Goal: Task Accomplishment & Management: Complete application form

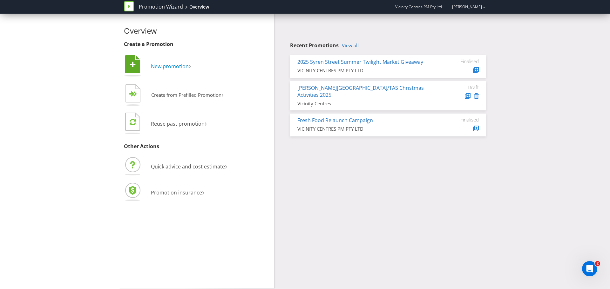
click at [176, 64] on span "New promotion" at bounding box center [170, 66] width 38 height 7
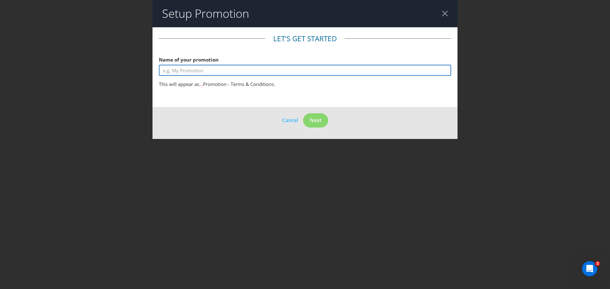
click at [189, 72] on input "text" at bounding box center [305, 70] width 292 height 11
type input "Stay & Play"
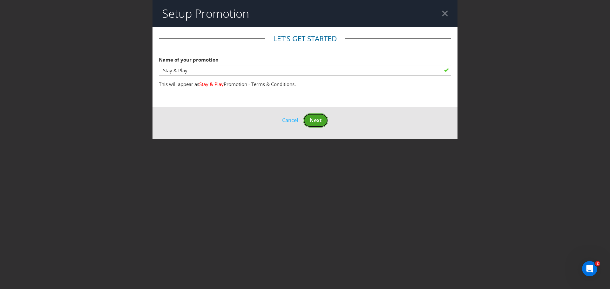
click at [311, 118] on span "Next" at bounding box center [316, 120] width 12 height 7
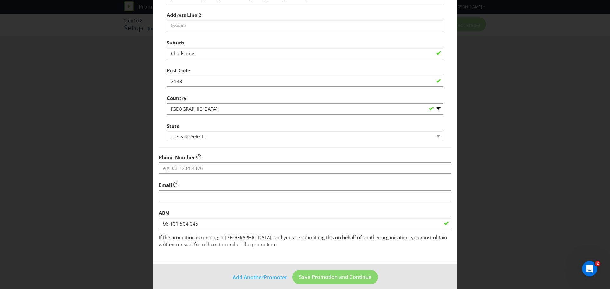
scroll to position [125, 0]
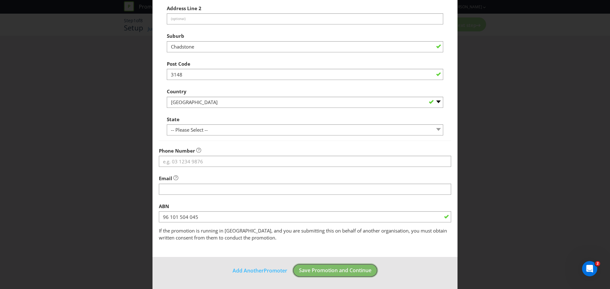
click at [331, 270] on span "Save Promotion and Continue" at bounding box center [335, 270] width 72 height 7
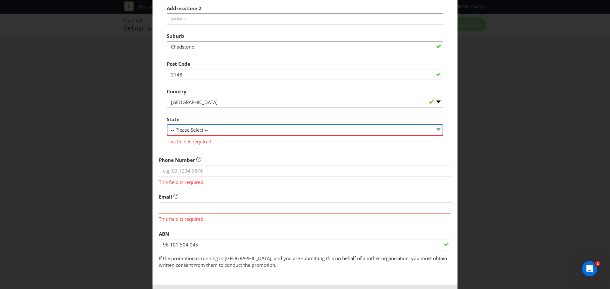
click at [194, 129] on select "-- Please Select -- [GEOGRAPHIC_DATA] [GEOGRAPHIC_DATA] [GEOGRAPHIC_DATA] [GEOG…" at bounding box center [305, 130] width 276 height 11
select select "VIC"
click at [167, 125] on select "-- Please Select -- [GEOGRAPHIC_DATA] [GEOGRAPHIC_DATA] [GEOGRAPHIC_DATA] [GEOG…" at bounding box center [305, 130] width 276 height 11
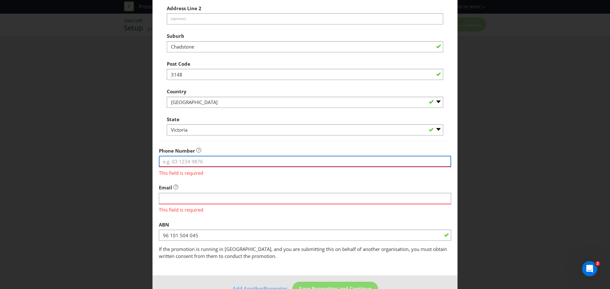
click at [181, 162] on input "tel" at bounding box center [305, 161] width 292 height 11
type input "0400735703"
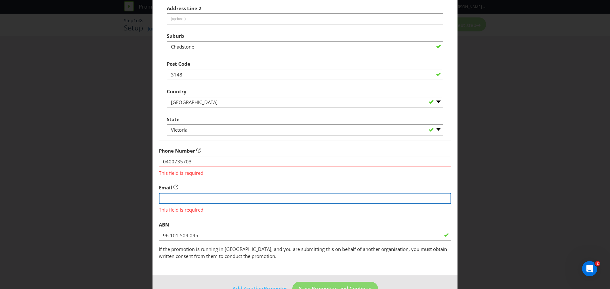
type input "[PERSON_NAME][EMAIL_ADDRESS][PERSON_NAME][DOMAIN_NAME]"
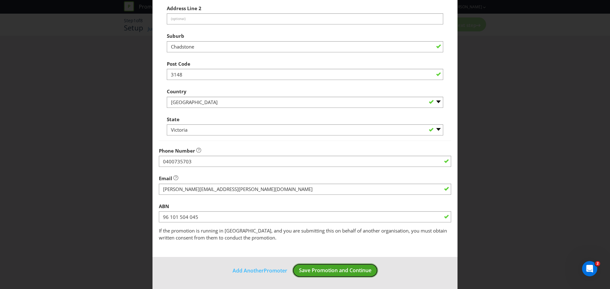
click at [347, 271] on span "Save Promotion and Continue" at bounding box center [335, 270] width 72 height 7
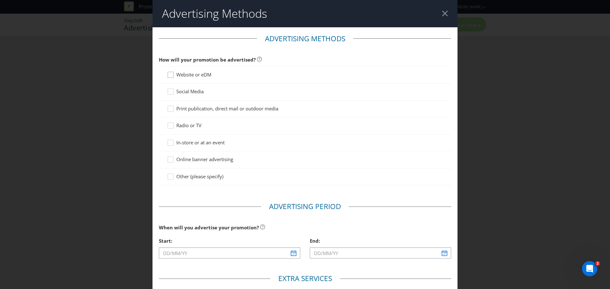
click at [170, 75] on icon at bounding box center [172, 76] width 10 height 10
click at [0, 0] on input "Website or eDM" at bounding box center [0, 0] width 0 height 0
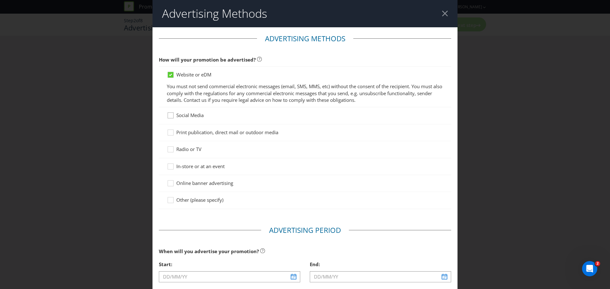
click at [169, 115] on div at bounding box center [170, 113] width 3 height 3
click at [0, 0] on input "Social Media" at bounding box center [0, 0] width 0 height 0
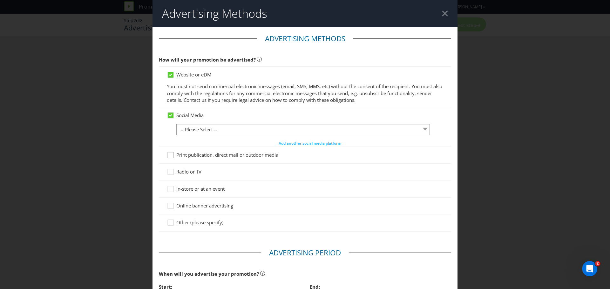
click at [171, 155] on div at bounding box center [170, 153] width 3 height 3
click at [0, 0] on input "Print publication, direct mail or outdoor media" at bounding box center [0, 0] width 0 height 0
click at [170, 189] on icon at bounding box center [172, 191] width 10 height 10
click at [0, 0] on input "In-store or at an event" at bounding box center [0, 0] width 0 height 0
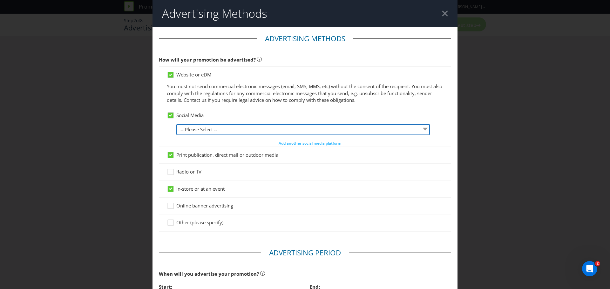
click at [422, 128] on select "-- Please Select -- Facebook X Instagram Snapchat LinkedIn Pinterest Tumblr You…" at bounding box center [303, 129] width 254 height 11
select select "FACEBOOK"
click at [176, 124] on select "-- Please Select -- Facebook X Instagram Snapchat LinkedIn Pinterest Tumblr You…" at bounding box center [303, 129] width 254 height 11
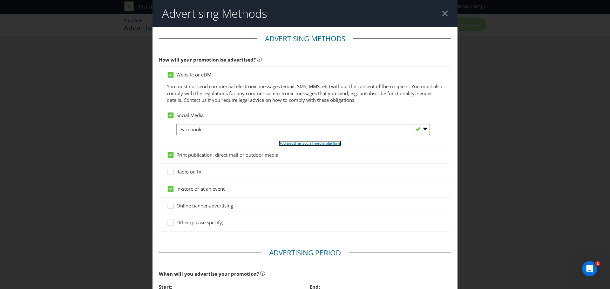
click at [292, 145] on span "Add another social media platform" at bounding box center [310, 143] width 63 height 5
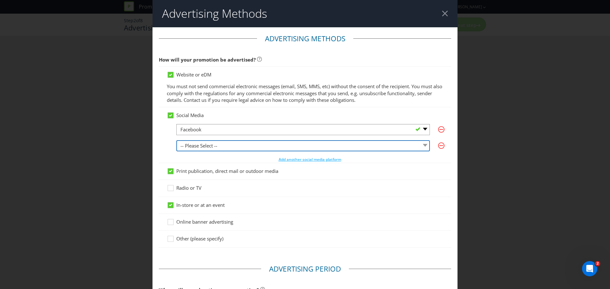
click at [419, 144] on select "-- Please Select -- Facebook X Instagram Snapchat LinkedIn Pinterest Tumblr You…" at bounding box center [303, 145] width 254 height 11
select select "INSTAGRAM"
click at [176, 140] on select "-- Please Select -- Facebook X Instagram Snapchat LinkedIn Pinterest Tumblr You…" at bounding box center [303, 145] width 254 height 11
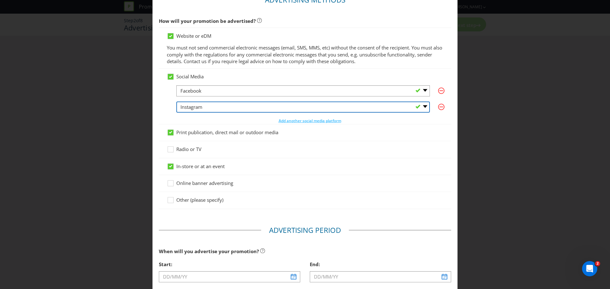
scroll to position [40, 0]
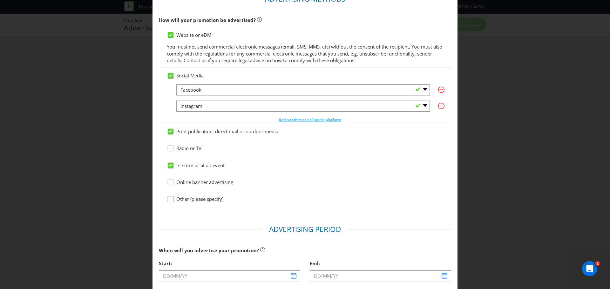
click at [167, 201] on icon at bounding box center [172, 201] width 10 height 10
click at [0, 0] on input "Other (please specify)" at bounding box center [0, 0] width 0 height 0
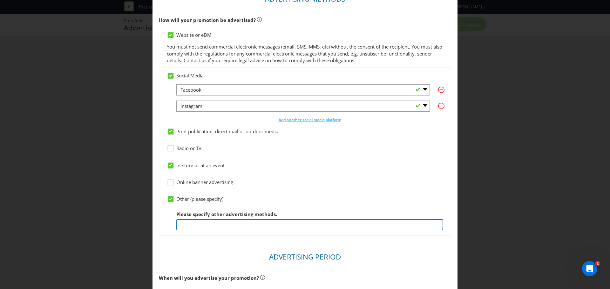
click at [195, 224] on input "text" at bounding box center [309, 225] width 267 height 11
type input "V"
type input "Advertising on Frankston City Council website, social media & eDM."
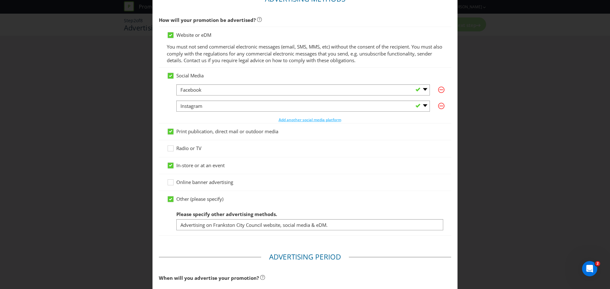
click at [444, 243] on main "Advertising Methods How will your promotion be advertised? Website or eDM You m…" at bounding box center [305, 211] width 305 height 447
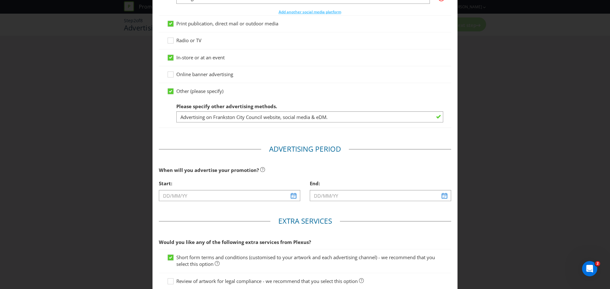
scroll to position [151, 0]
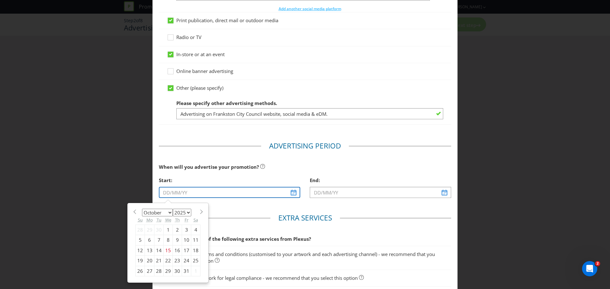
click at [290, 195] on input "text" at bounding box center [229, 192] width 141 height 11
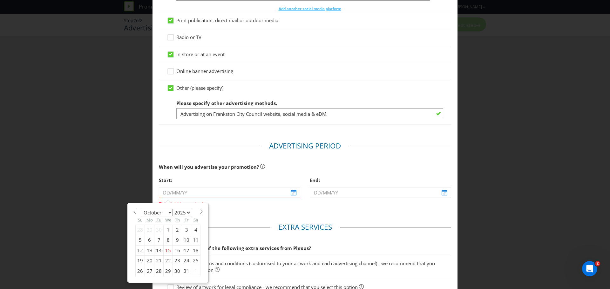
click at [168, 213] on select "January February March April May June July August September October November De…" at bounding box center [157, 213] width 31 height 8
select select "0"
click at [142, 209] on select "January February March April May June July August September October November De…" at bounding box center [157, 213] width 31 height 8
click at [186, 213] on select "2025 2026 2027 2028 2029 2030 2031 2032 2033 2034 2035" at bounding box center [182, 213] width 18 height 8
select select "2026"
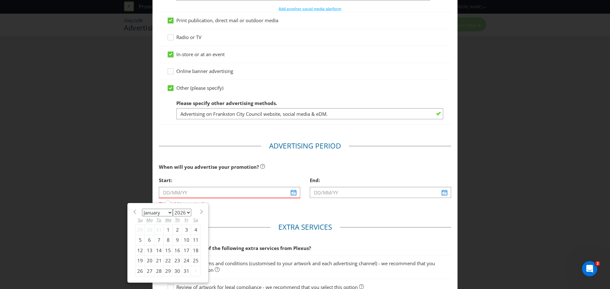
click at [173, 209] on select "2025 2026 2027 2028 2029 2030 2031 2032 2033 2034 2035" at bounding box center [182, 213] width 18 height 8
click at [194, 241] on div "10" at bounding box center [195, 240] width 9 height 10
type input "[DATE]"
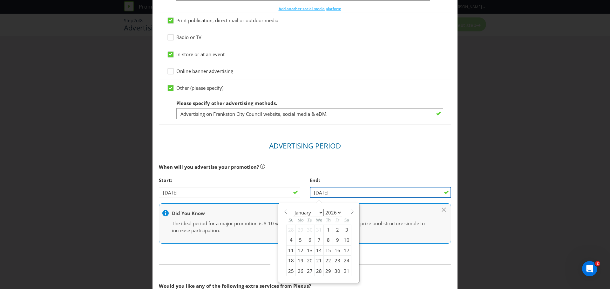
click at [326, 193] on input "[DATE]" at bounding box center [380, 192] width 141 height 11
click at [289, 262] on div "18" at bounding box center [291, 261] width 9 height 10
type input "[DATE]"
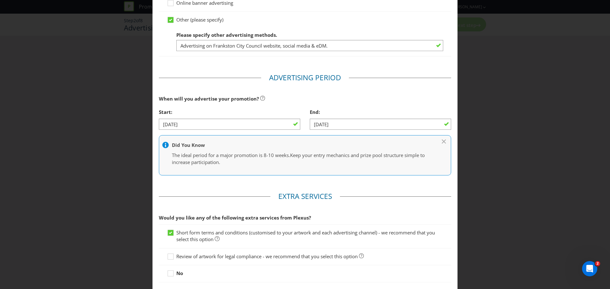
scroll to position [230, 0]
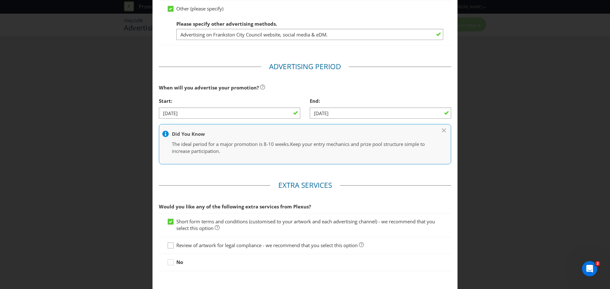
click at [170, 247] on icon at bounding box center [172, 247] width 10 height 10
click at [0, 0] on input "Review of artwork for legal compliance - we recommend that you select this opti…" at bounding box center [0, 0] width 0 height 0
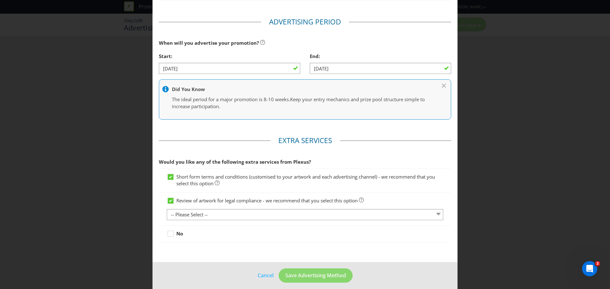
scroll to position [280, 0]
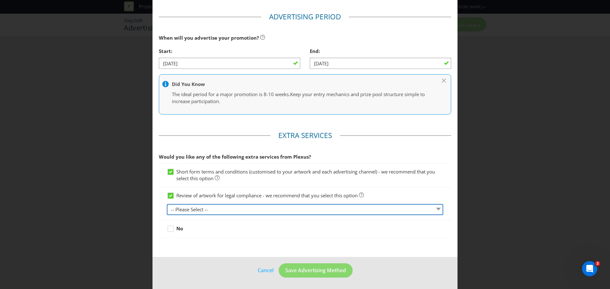
click at [435, 209] on select "-- Please Select -- 1 piece 2-4 pieces (provided at same time) 5-7 pieces (prov…" at bounding box center [305, 209] width 276 height 11
select select "MARKETING_REVIEW_2"
click at [167, 204] on select "-- Please Select -- 1 piece 2-4 pieces (provided at same time) 5-7 pieces (prov…" at bounding box center [305, 209] width 276 height 11
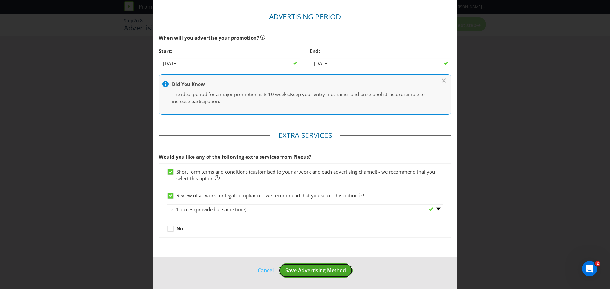
click at [321, 273] on span "Save Advertising Method" at bounding box center [315, 270] width 61 height 7
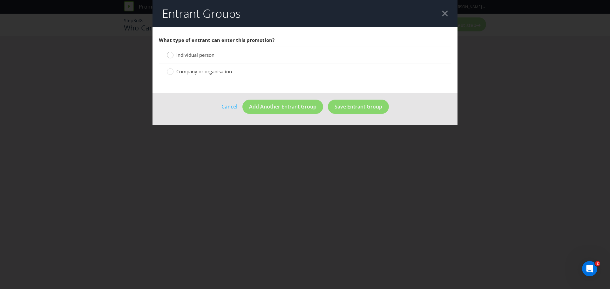
click at [170, 56] on circle at bounding box center [170, 55] width 6 height 6
click at [0, 0] on input "Individual person" at bounding box center [0, 0] width 0 height 0
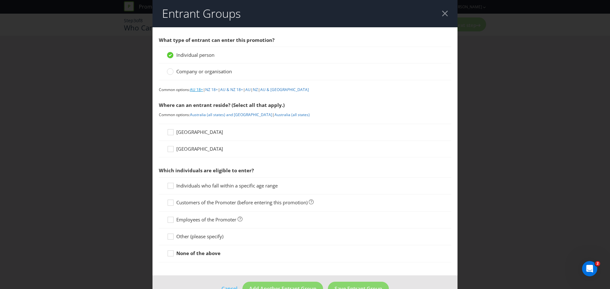
click at [196, 89] on link "AU 18+" at bounding box center [196, 89] width 13 height 5
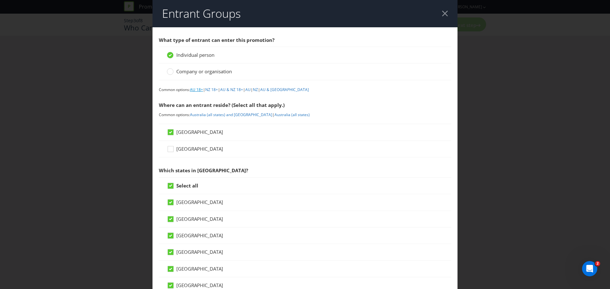
scroll to position [254, 0]
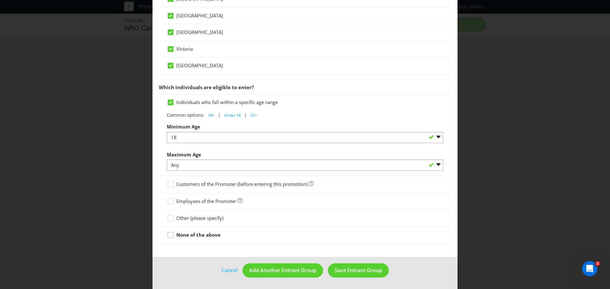
click at [169, 235] on icon at bounding box center [172, 237] width 10 height 10
click at [0, 0] on input "None of the above" at bounding box center [0, 0] width 0 height 0
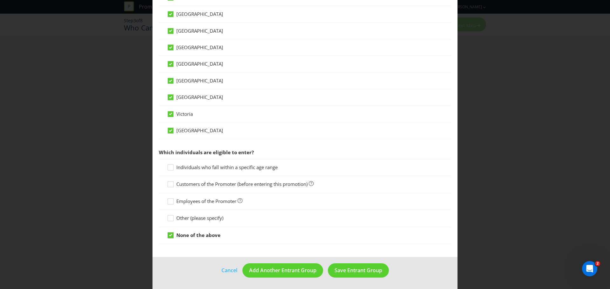
click at [169, 235] on icon at bounding box center [170, 235] width 3 height 3
click at [0, 0] on input "None of the above" at bounding box center [0, 0] width 0 height 0
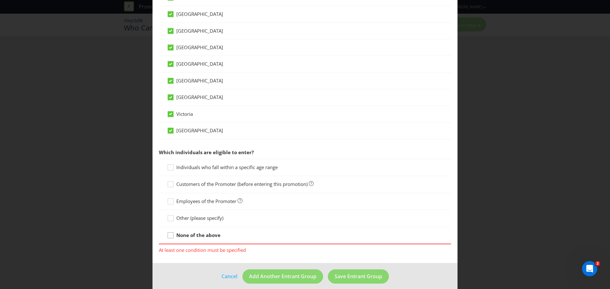
scroll to position [194, 0]
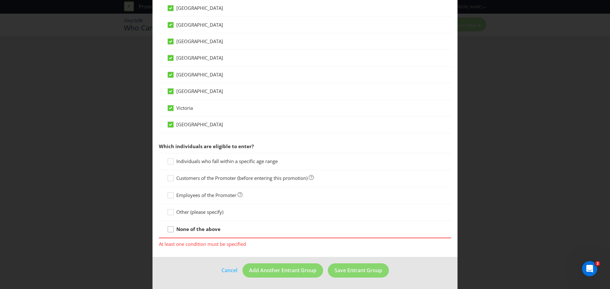
click at [170, 231] on icon at bounding box center [172, 231] width 10 height 10
click at [0, 0] on input "None of the above" at bounding box center [0, 0] width 0 height 0
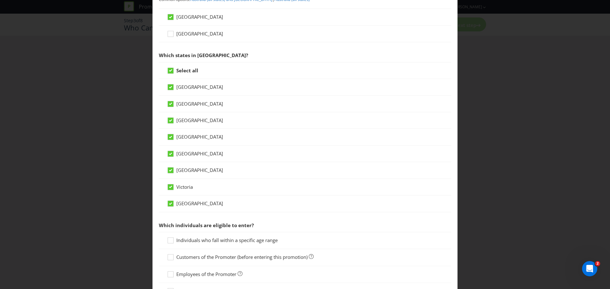
scroll to position [109, 0]
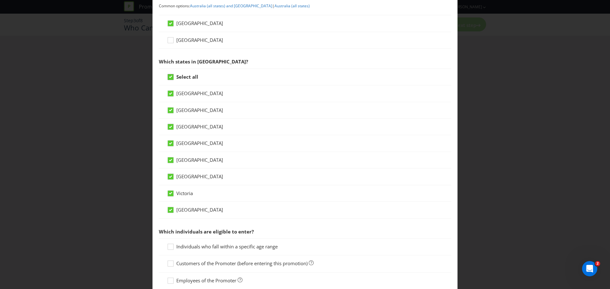
click at [170, 77] on icon at bounding box center [170, 77] width 3 height 3
click at [0, 0] on input "Select all" at bounding box center [0, 0] width 0 height 0
click at [171, 193] on div at bounding box center [170, 191] width 3 height 3
click at [0, 0] on input "Victoria" at bounding box center [0, 0] width 0 height 0
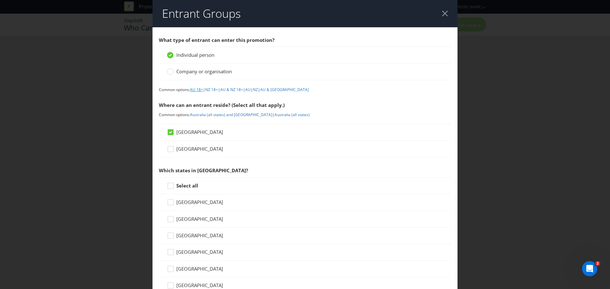
click at [198, 88] on link "AU 18+" at bounding box center [196, 89] width 13 height 5
click at [169, 186] on icon at bounding box center [170, 186] width 3 height 3
click at [0, 0] on input "Select all" at bounding box center [0, 0] width 0 height 0
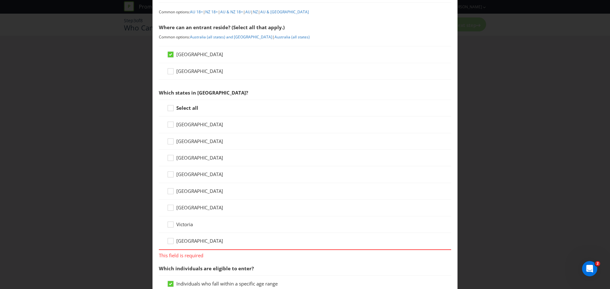
scroll to position [79, 0]
click at [170, 222] on div at bounding box center [170, 221] width 3 height 3
click at [0, 0] on input "Victoria" at bounding box center [0, 0] width 0 height 0
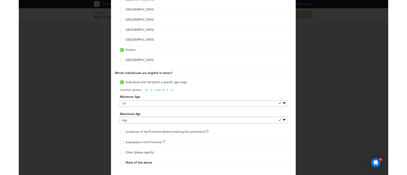
scroll to position [254, 0]
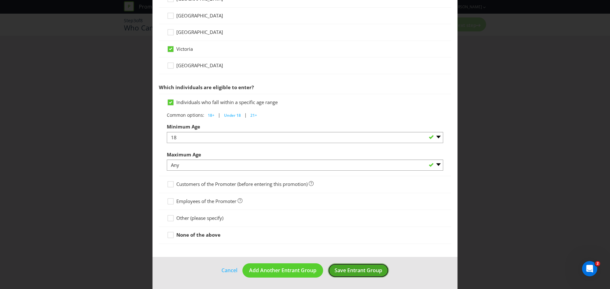
click at [369, 271] on span "Save Entrant Group" at bounding box center [359, 270] width 48 height 7
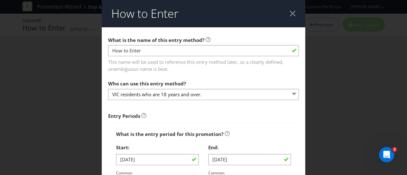
click at [248, 124] on div "What is the entry period for this promotion? Start: [DATE] Common options: 12:0…" at bounding box center [203, 162] width 191 height 78
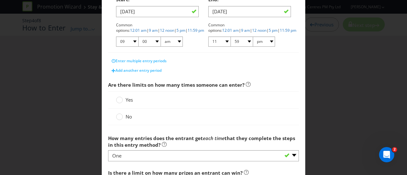
scroll to position [151, 0]
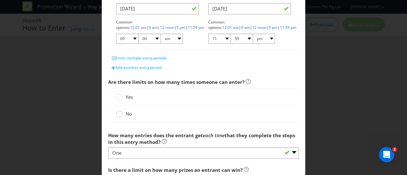
click at [118, 114] on circle at bounding box center [119, 114] width 6 height 6
click at [0, 0] on input "No" at bounding box center [0, 0] width 0 height 0
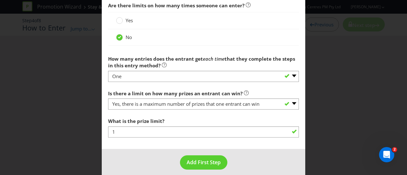
scroll to position [232, 0]
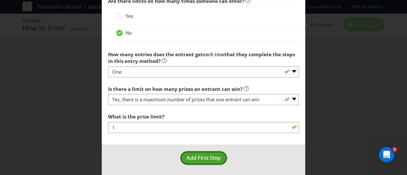
click at [205, 158] on span "Add First Step" at bounding box center [204, 157] width 34 height 7
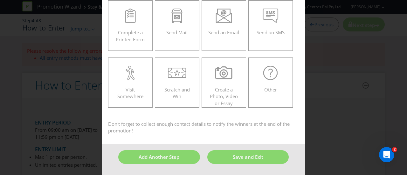
scroll to position [27, 0]
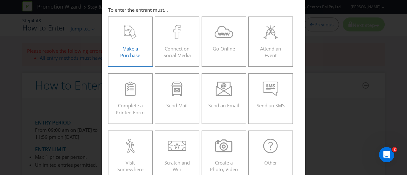
click at [126, 31] on icon at bounding box center [130, 32] width 13 height 14
click at [0, 0] on input "Make a Purchase" at bounding box center [0, 0] width 0 height 0
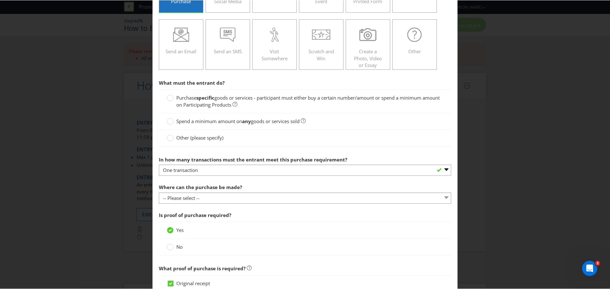
scroll to position [81, 0]
